Goal: Task Accomplishment & Management: Complete application form

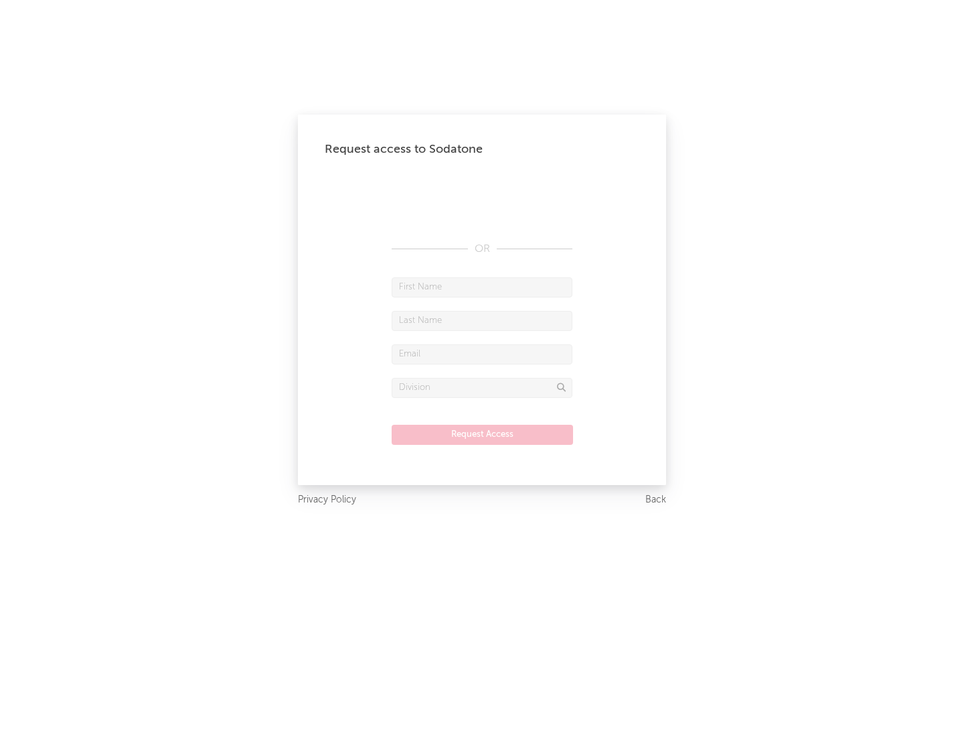
click at [482, 287] on input "text" at bounding box center [482, 287] width 181 height 20
type input "[PERSON_NAME]"
click at [482, 320] on input "text" at bounding box center [482, 321] width 181 height 20
type input "[PERSON_NAME]"
click at [482, 354] on input "text" at bounding box center [482, 354] width 181 height 20
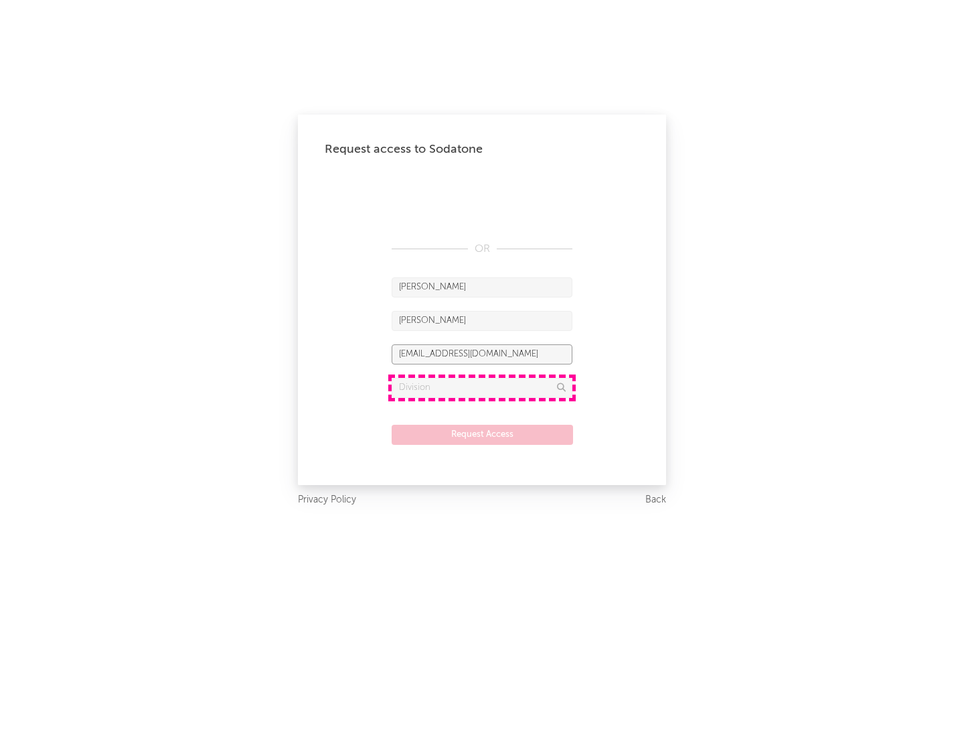
type input "[EMAIL_ADDRESS][DOMAIN_NAME]"
click at [482, 387] on input "text" at bounding box center [482, 388] width 181 height 20
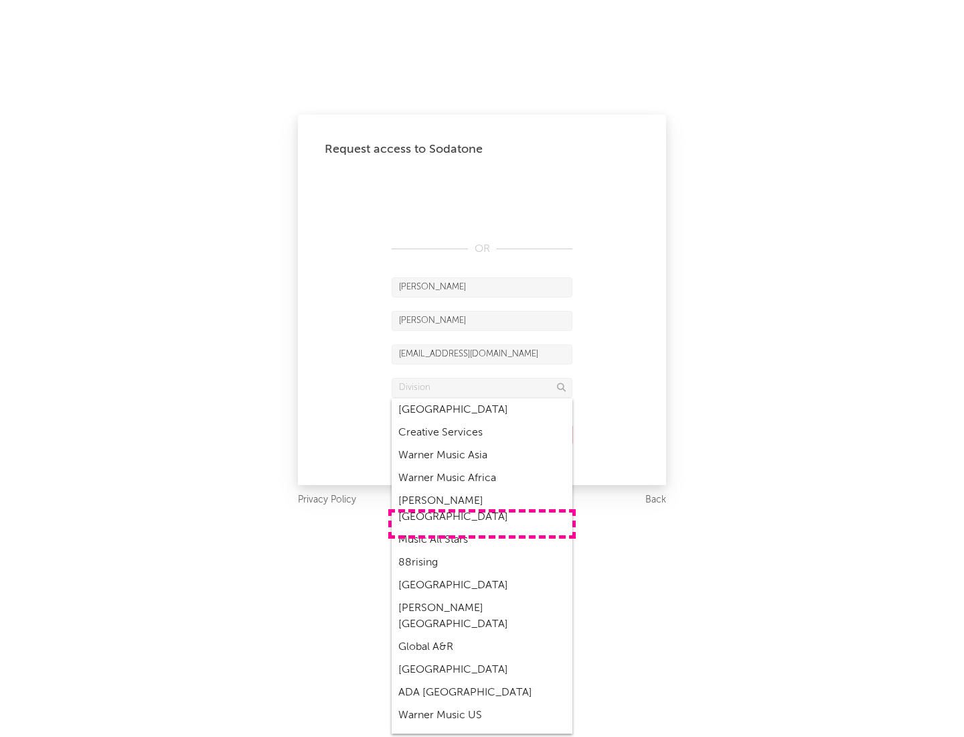
click at [482, 528] on div "Music All Stars" at bounding box center [482, 539] width 181 height 23
type input "Music All Stars"
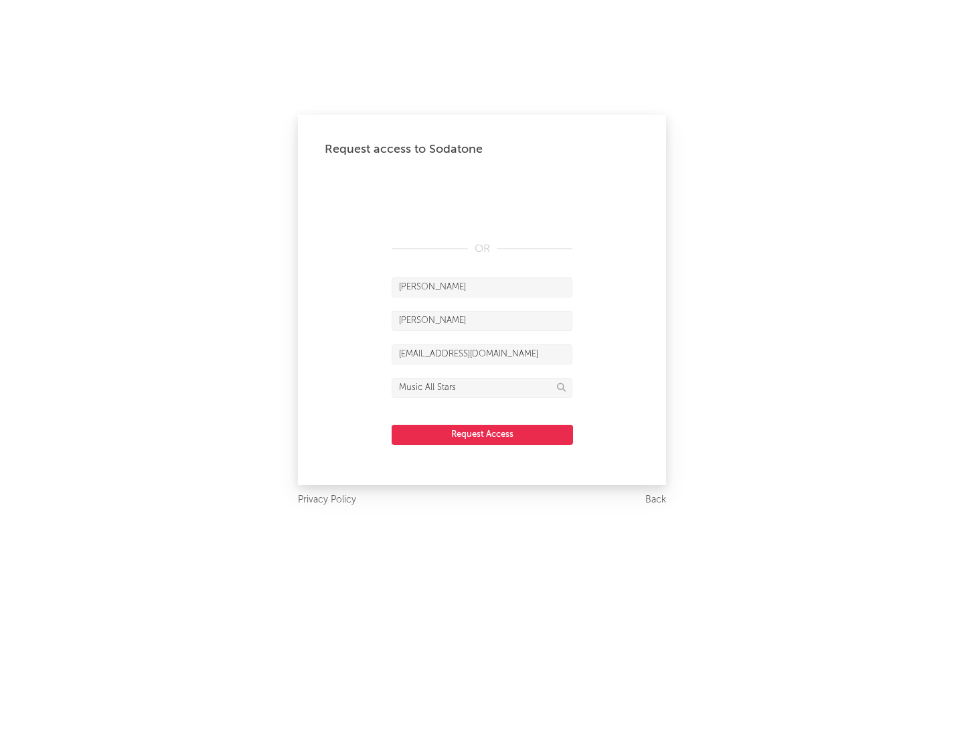
click at [482, 434] on button "Request Access" at bounding box center [482, 435] width 181 height 20
